Goal: Transaction & Acquisition: Purchase product/service

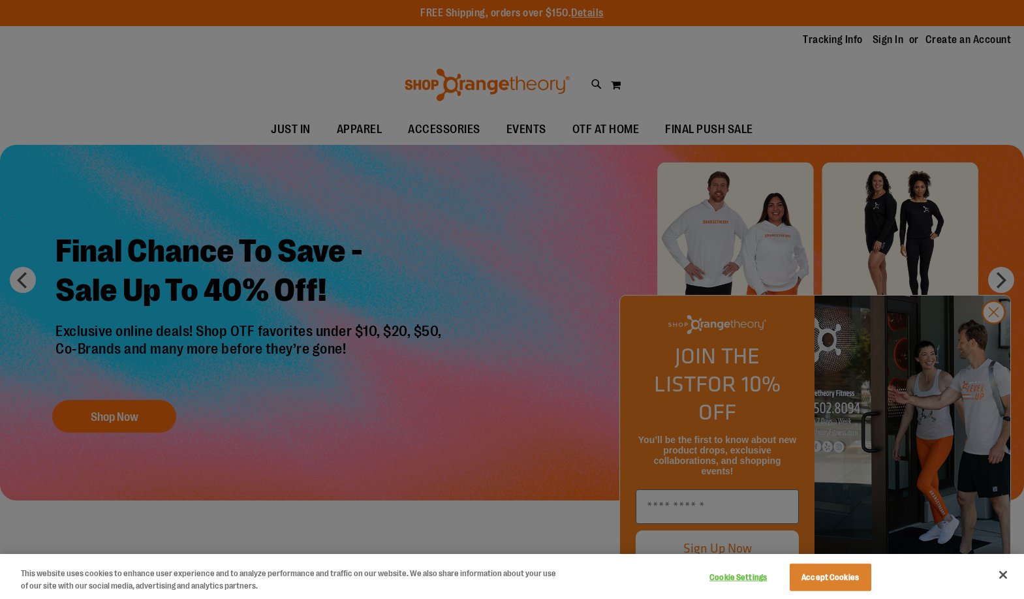
type input "**********"
click at [817, 575] on button "Accept Cookies" at bounding box center [831, 577] width 82 height 27
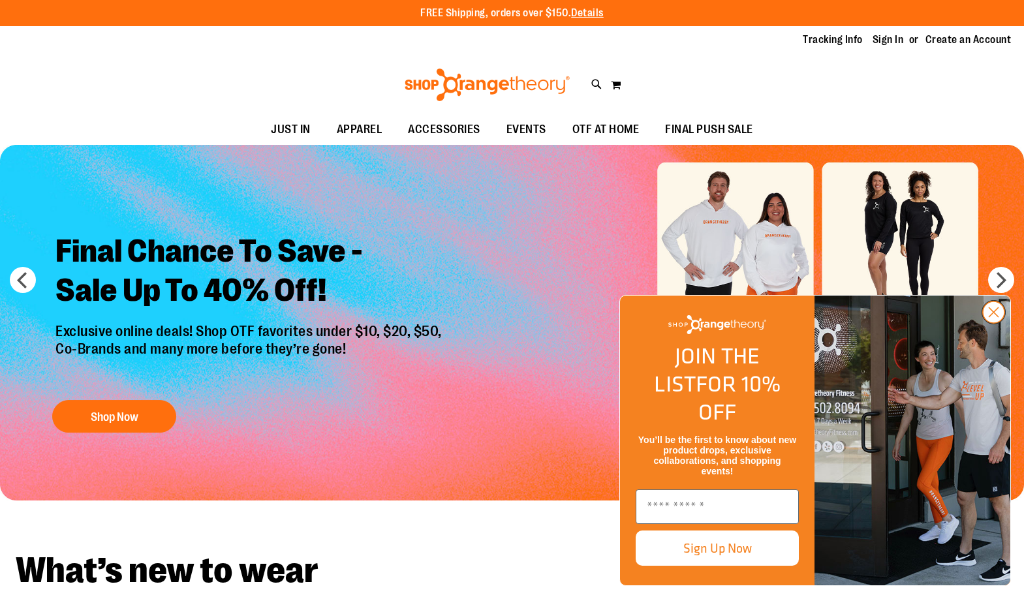
click at [995, 323] on circle "Close dialog" at bounding box center [994, 312] width 22 height 22
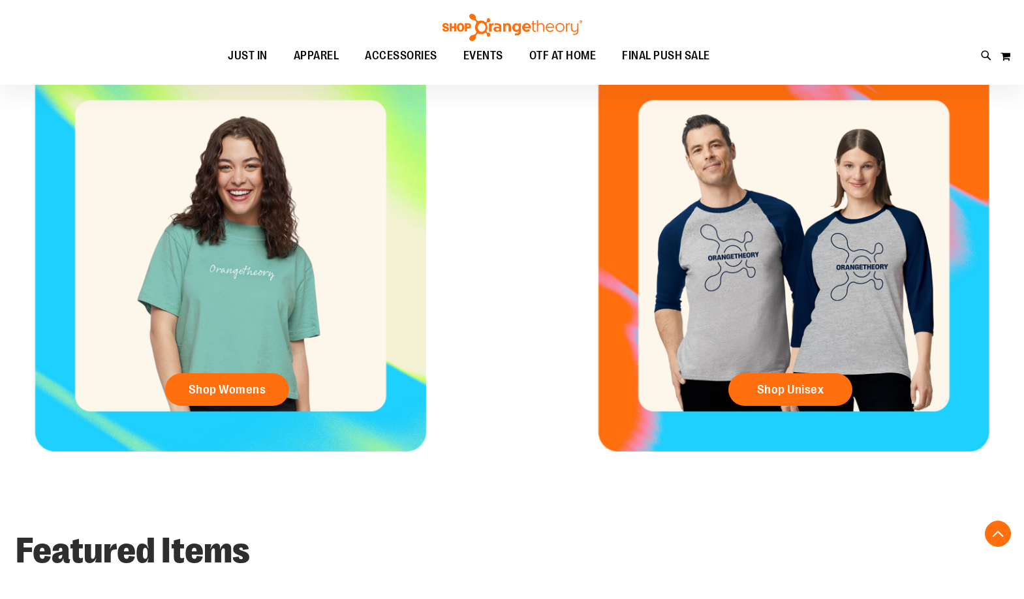
scroll to position [326, 0]
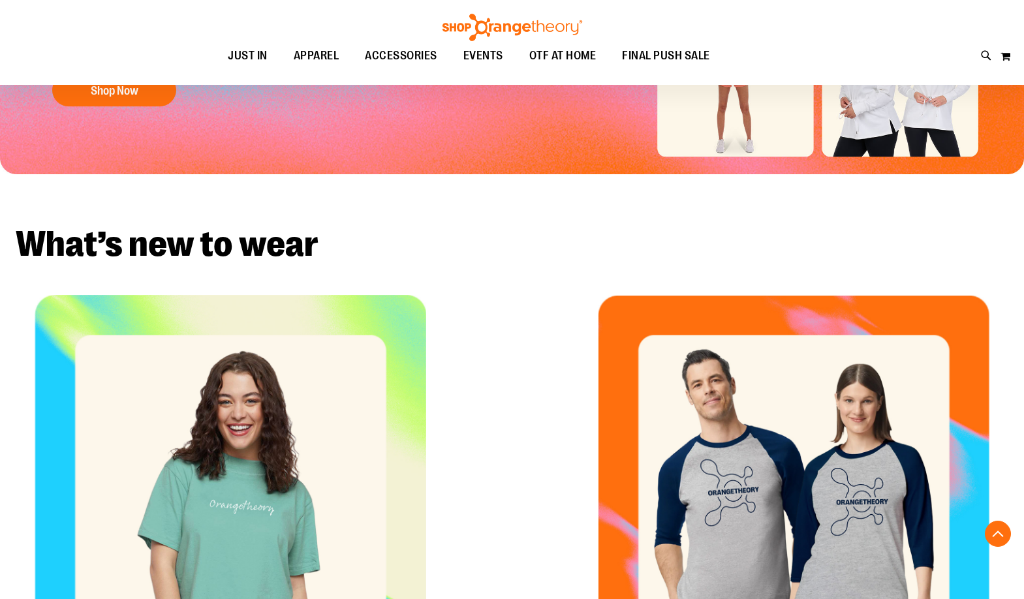
click at [332, 380] on div "Shop Womens" at bounding box center [230, 491] width 461 height 392
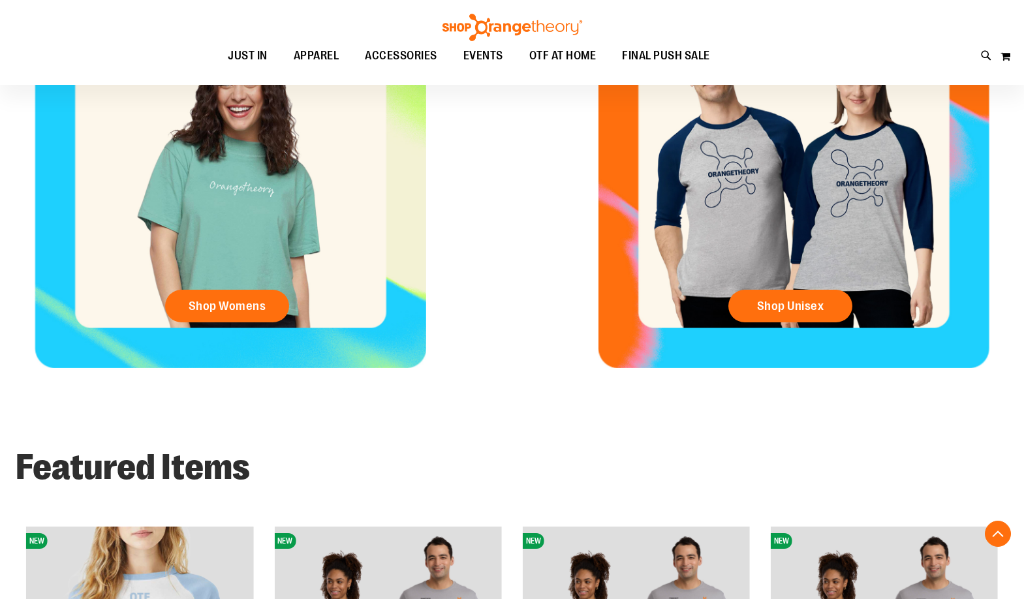
scroll to position [652, 0]
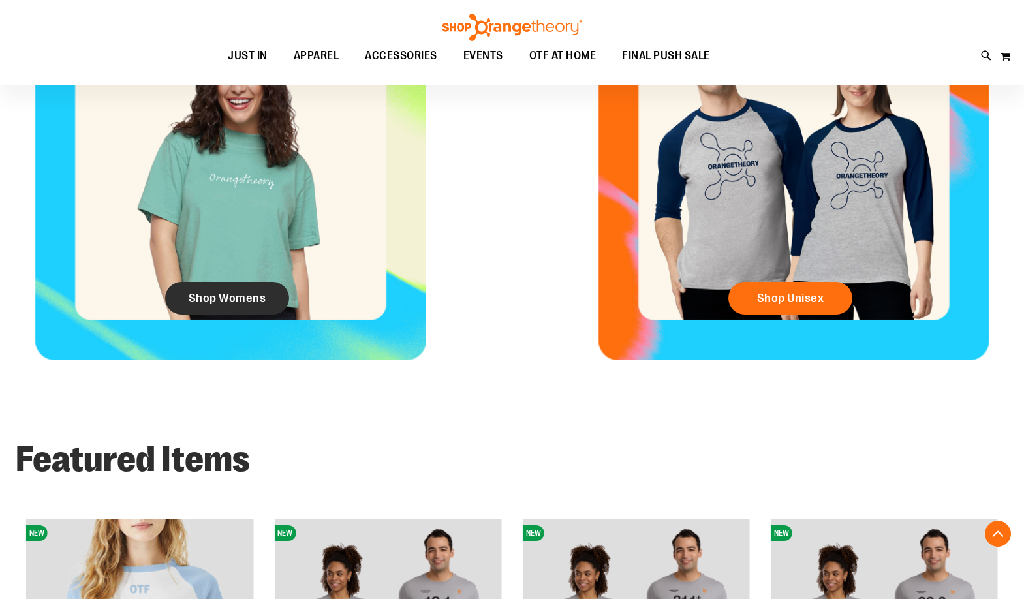
click at [221, 290] on link "Shop Womens" at bounding box center [227, 298] width 124 height 33
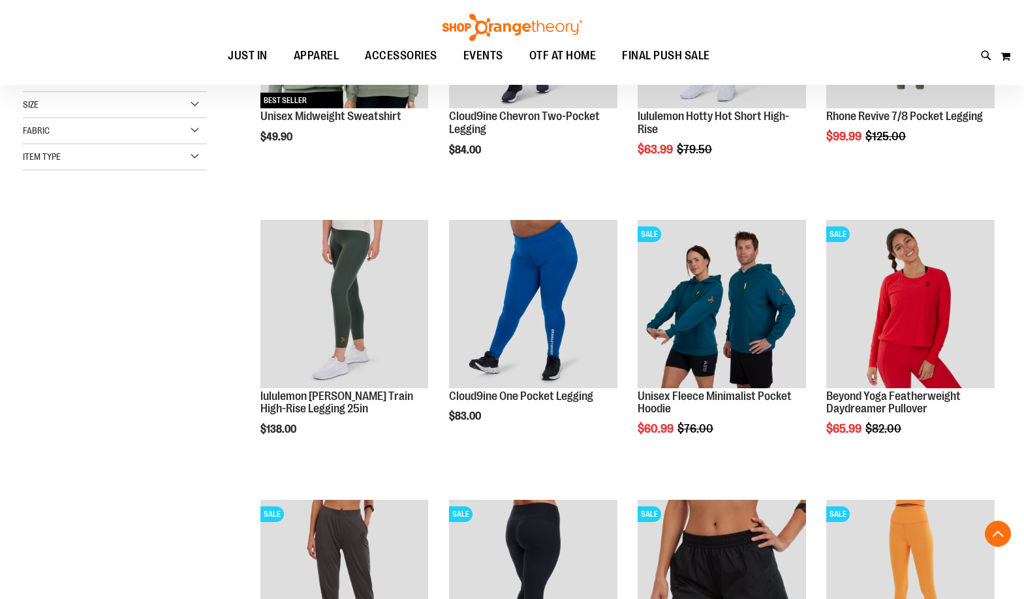
scroll to position [587, 0]
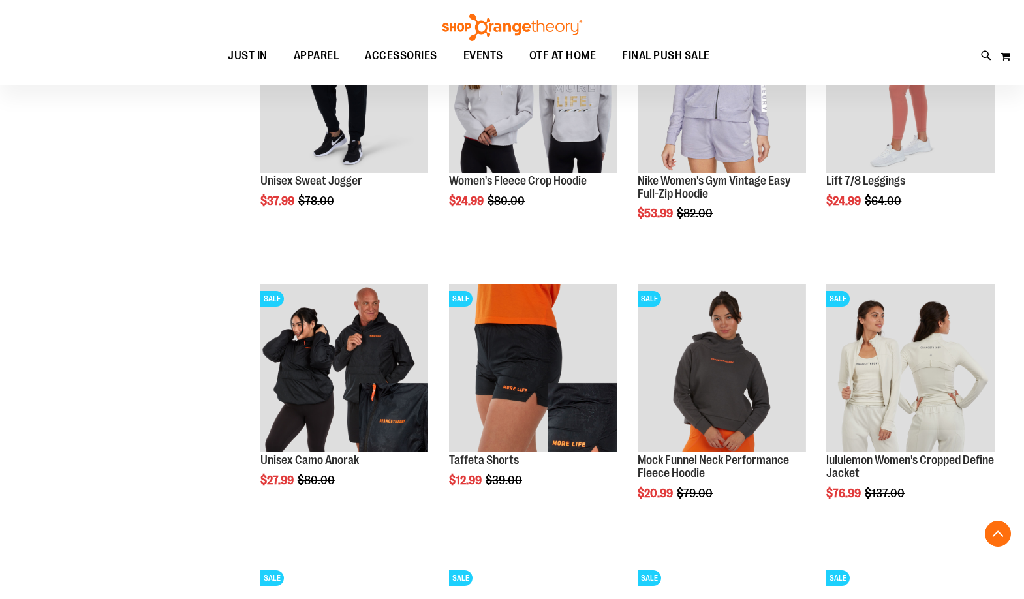
scroll to position [1109, 0]
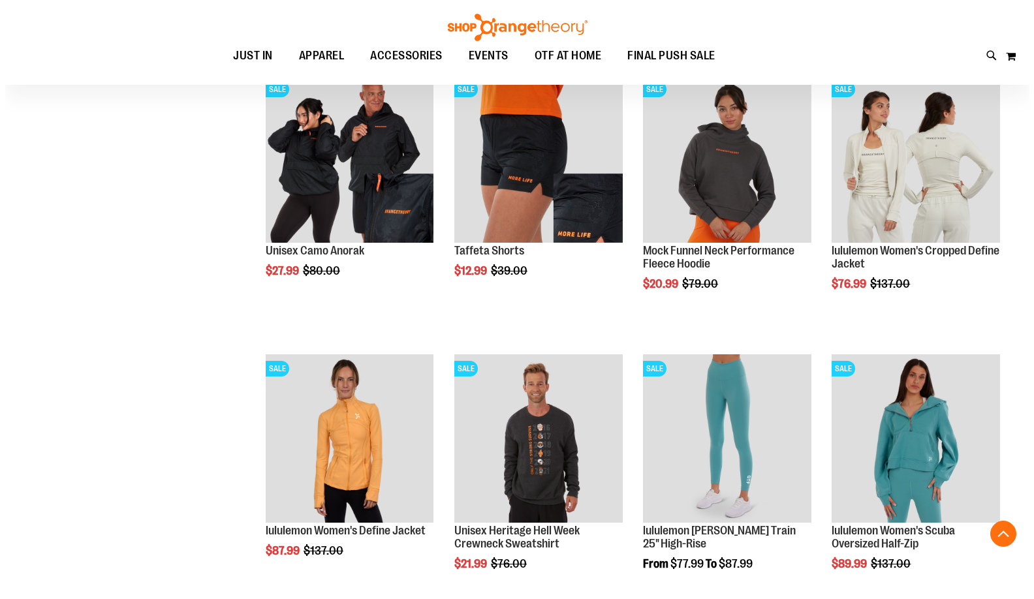
scroll to position [1370, 0]
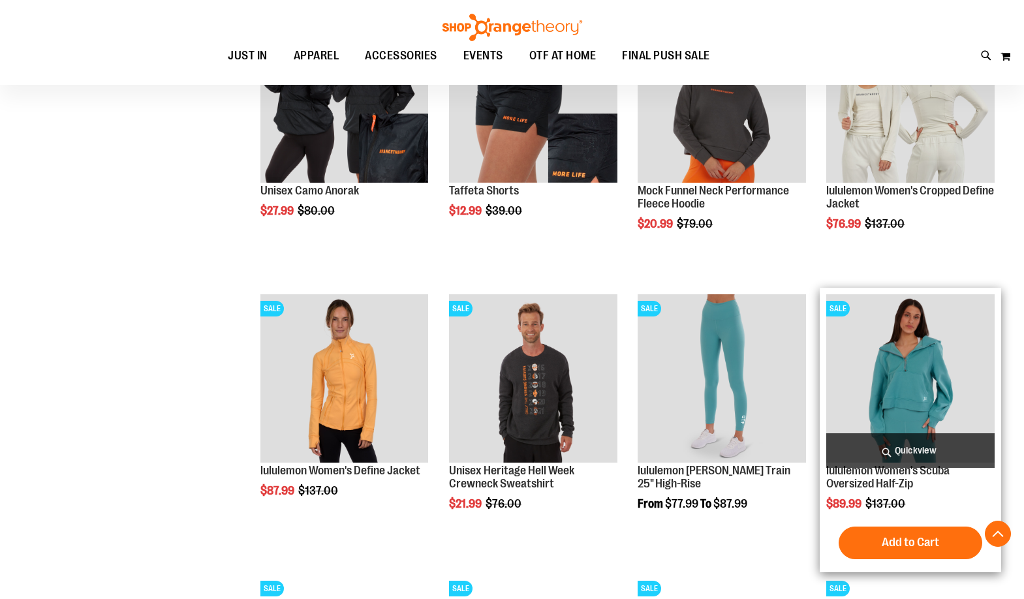
type input "**********"
click at [908, 445] on span "Quickview" at bounding box center [910, 450] width 168 height 35
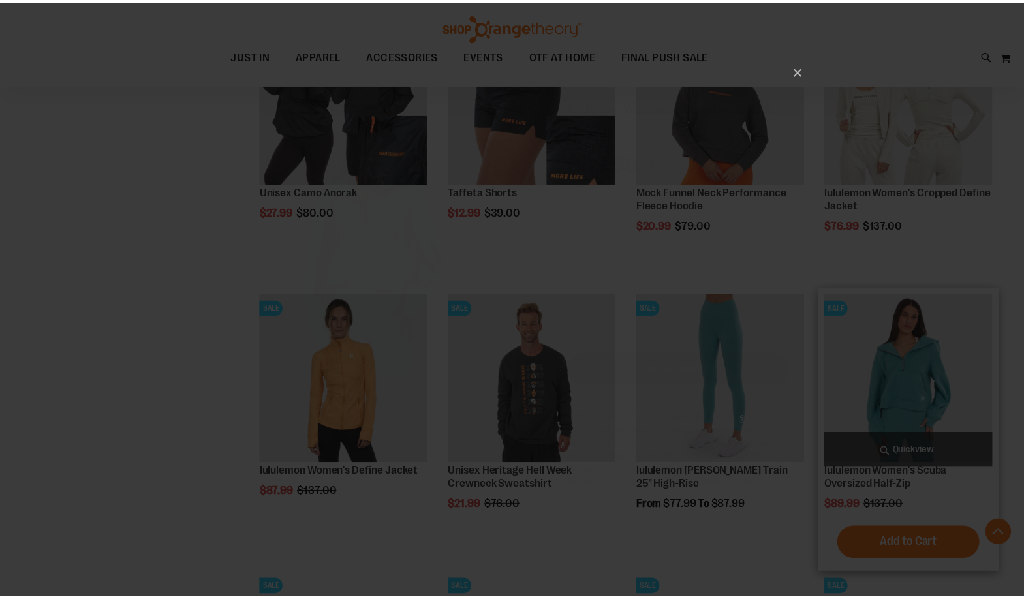
scroll to position [0, 0]
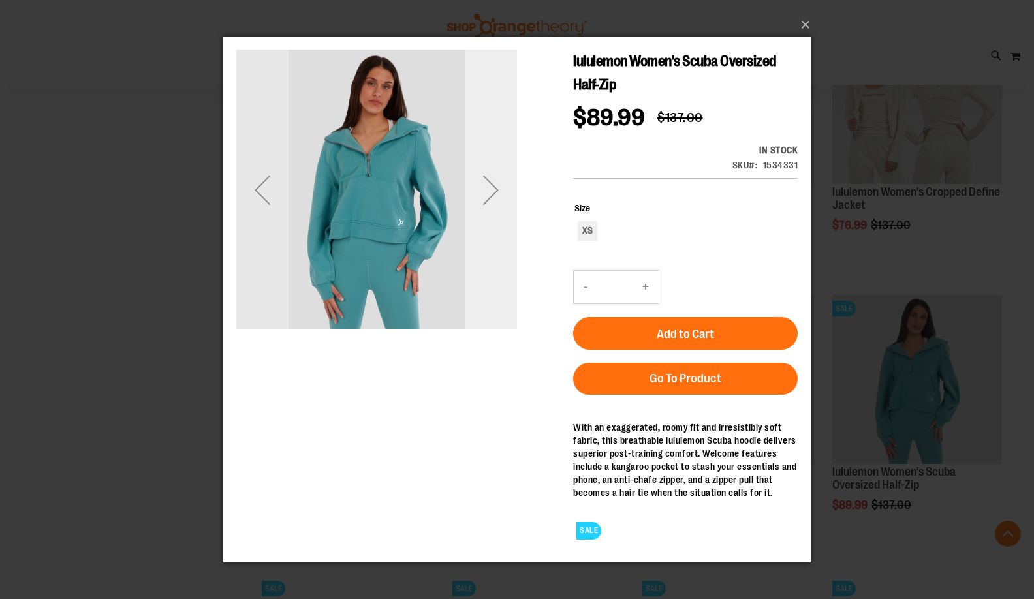
click at [485, 191] on div "Next" at bounding box center [491, 189] width 52 height 52
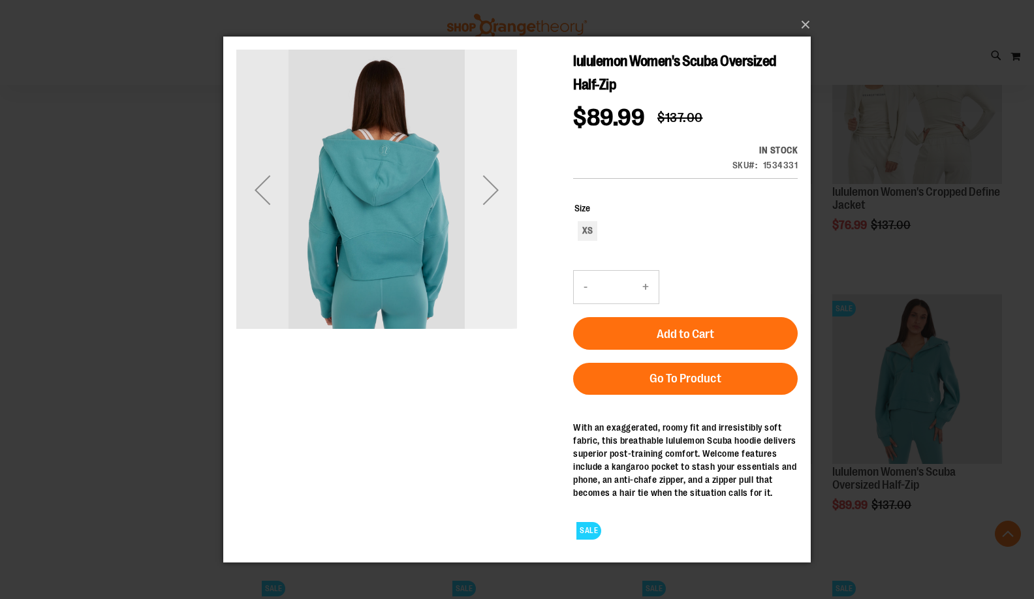
click at [485, 191] on div "Next" at bounding box center [491, 189] width 52 height 52
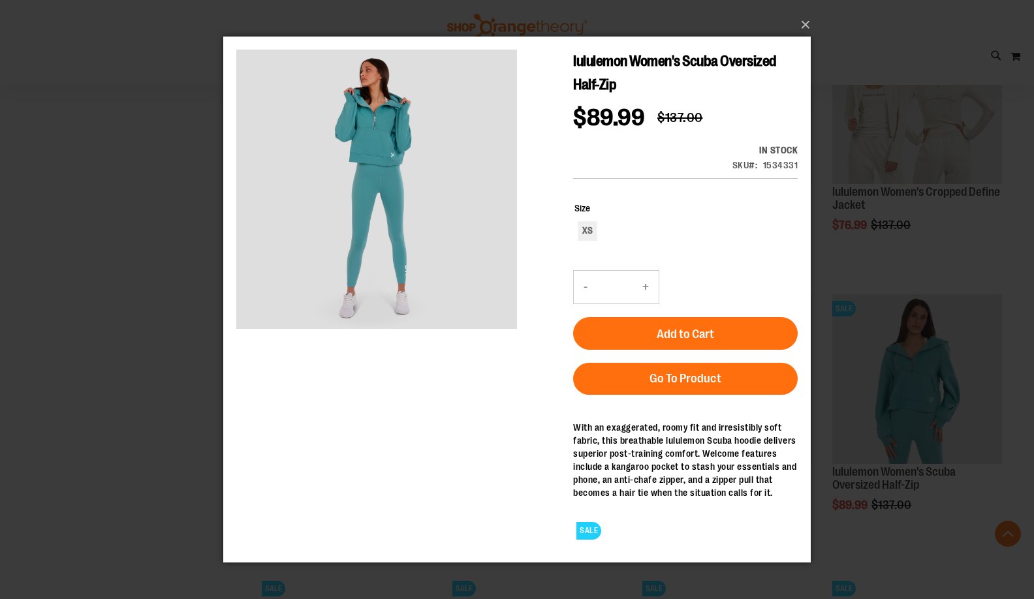
click at [55, 218] on div "×" at bounding box center [517, 299] width 1034 height 599
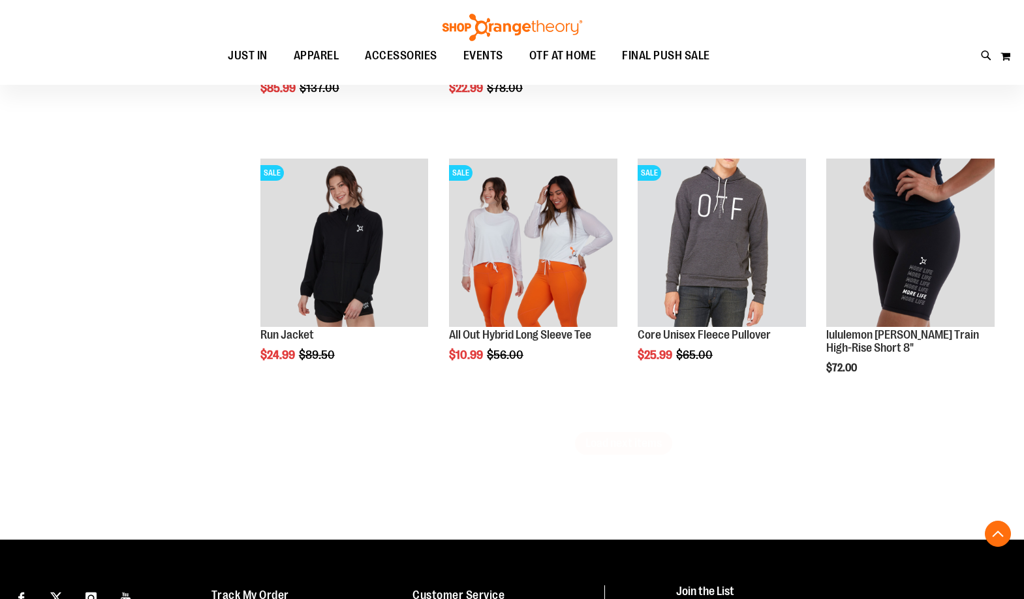
scroll to position [2349, 0]
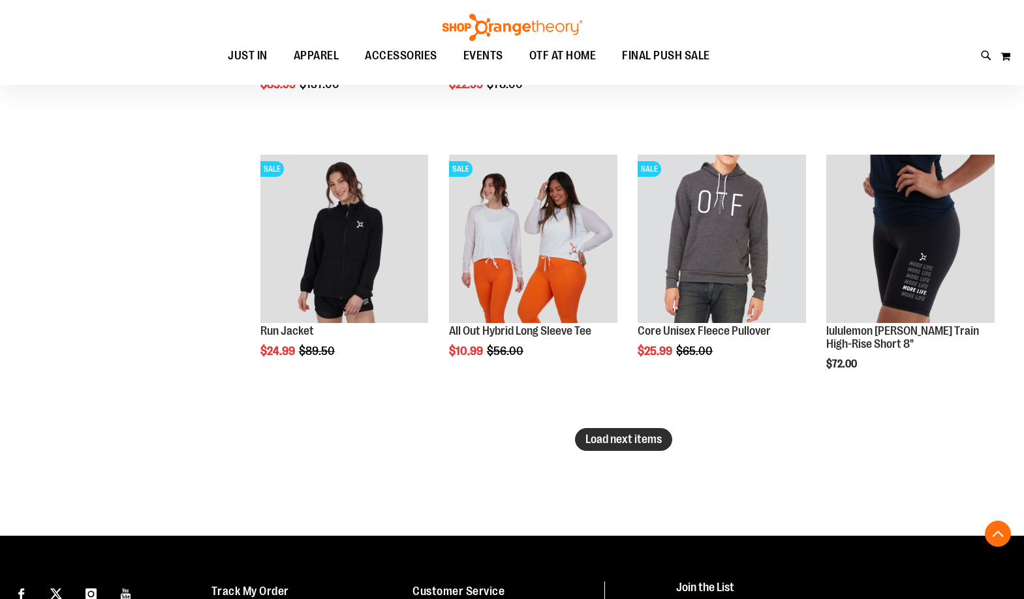
click at [647, 441] on span "Load next items" at bounding box center [623, 439] width 76 height 13
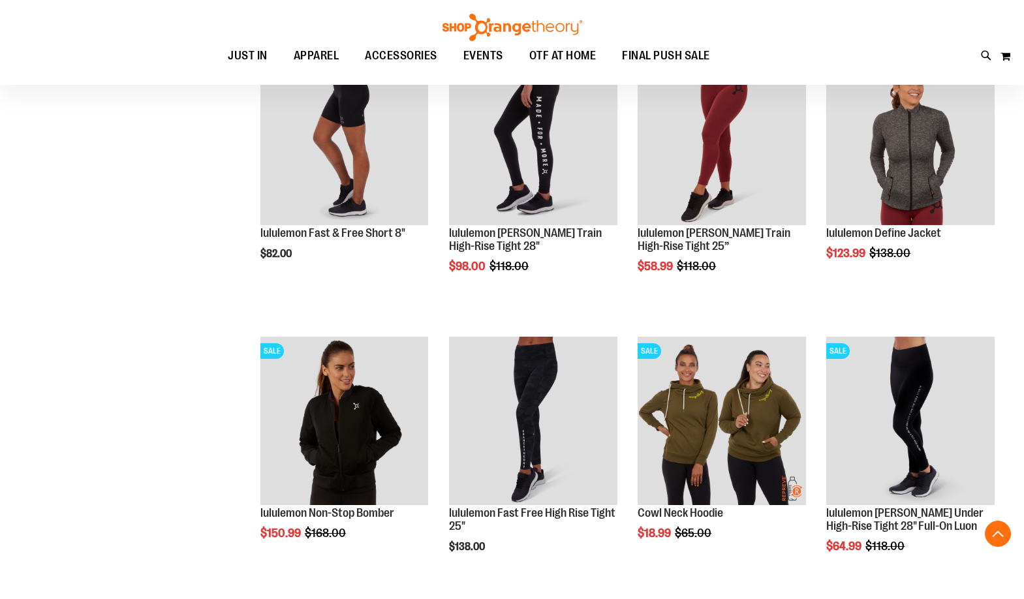
scroll to position [2740, 0]
